Goal: Answer question/provide support: Answer question/provide support

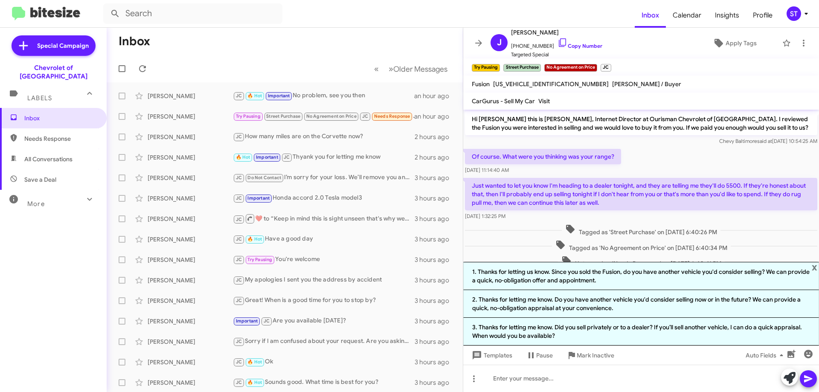
scroll to position [174, 0]
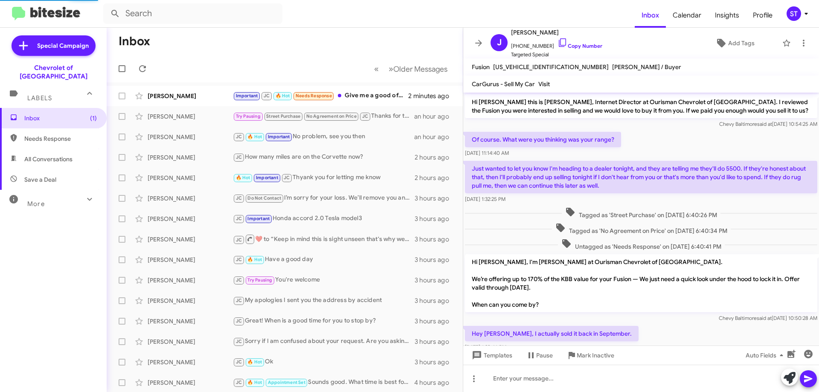
scroll to position [74, 0]
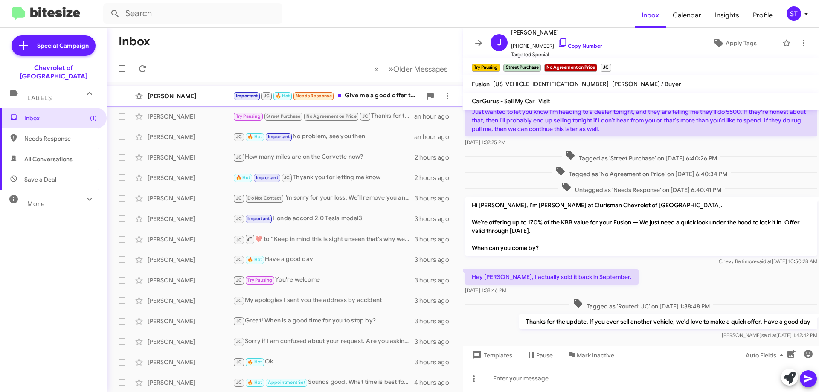
click at [215, 100] on div "Adil Karim Important JC 🔥 Hot Needs Response Give me a good offer then Ill deci…" at bounding box center [284, 95] width 342 height 17
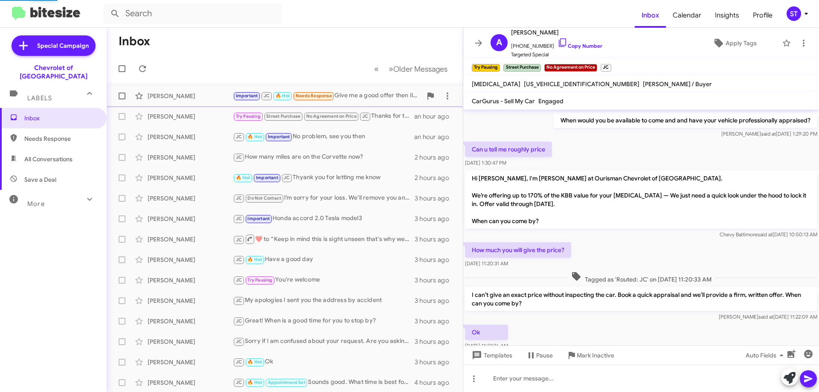
scroll to position [215, 0]
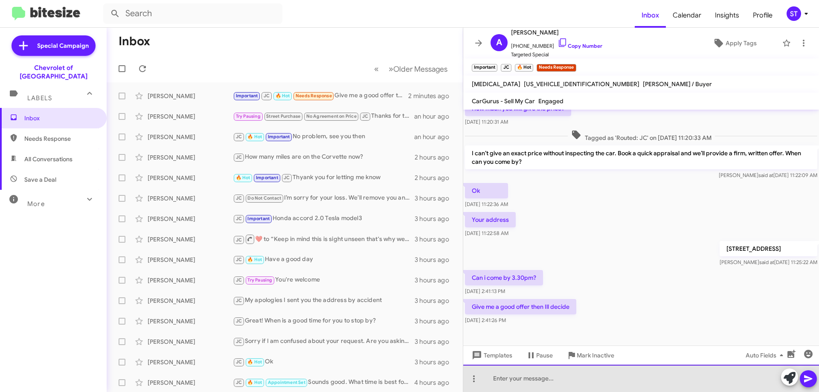
click at [517, 382] on div at bounding box center [641, 378] width 356 height 27
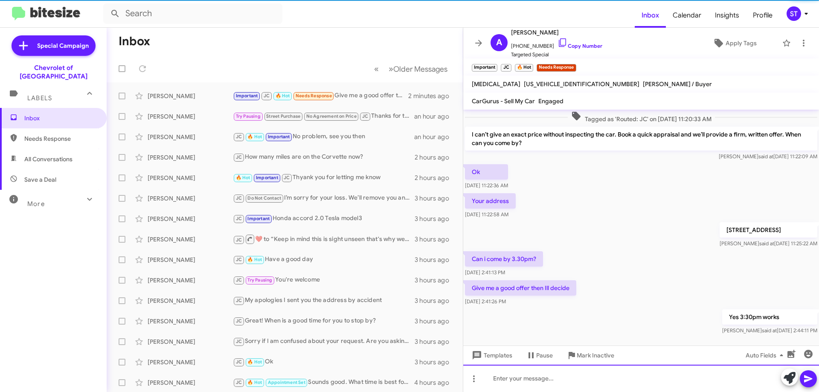
scroll to position [246, 0]
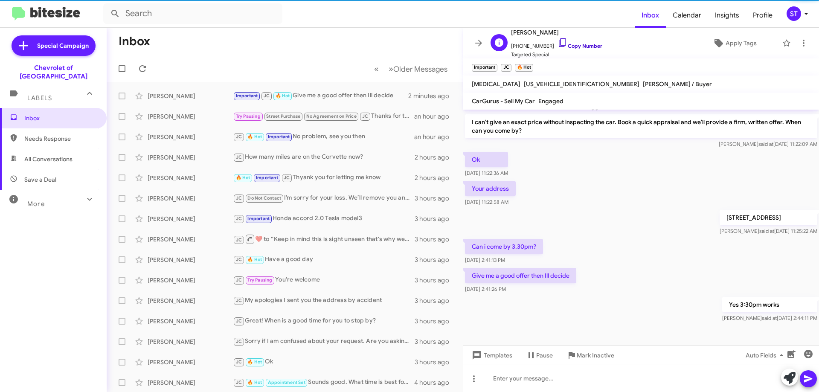
click at [557, 41] on icon at bounding box center [562, 43] width 10 height 10
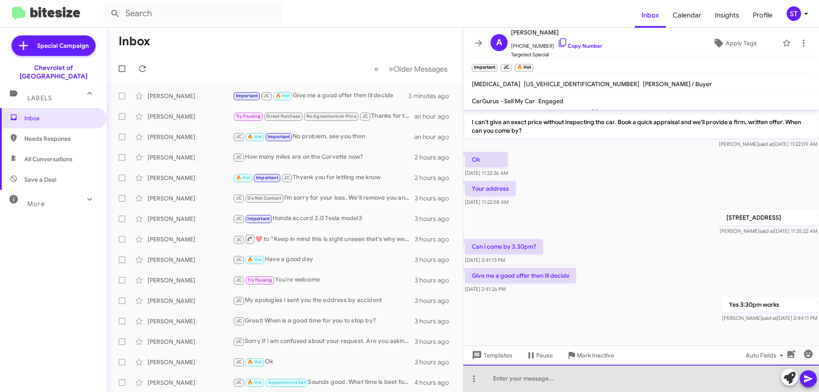
click at [592, 382] on div at bounding box center [641, 378] width 356 height 27
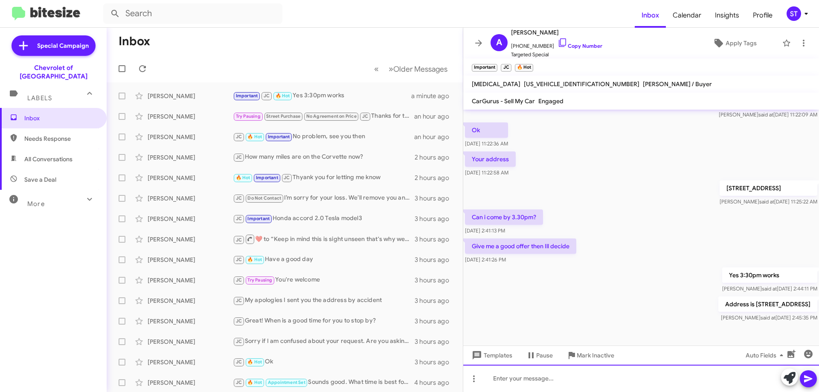
scroll to position [278, 0]
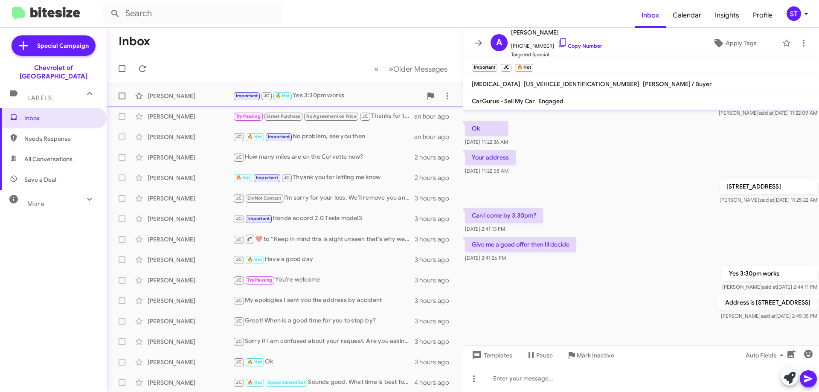
click at [347, 94] on div "Important JC 🔥 Hot Yes 3:30pm works" at bounding box center [327, 96] width 189 height 10
click at [744, 47] on span "Apply Tags" at bounding box center [740, 42] width 31 height 15
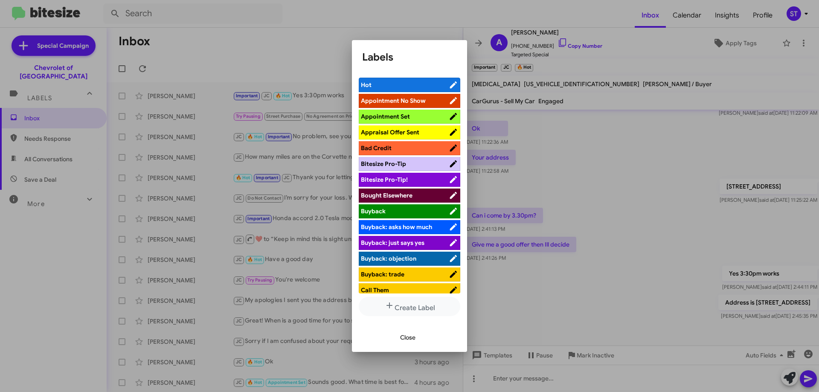
click at [401, 113] on span "Appointment Set" at bounding box center [385, 117] width 49 height 8
click at [420, 335] on button "Close" at bounding box center [407, 337] width 29 height 15
